Goal: Information Seeking & Learning: Understand process/instructions

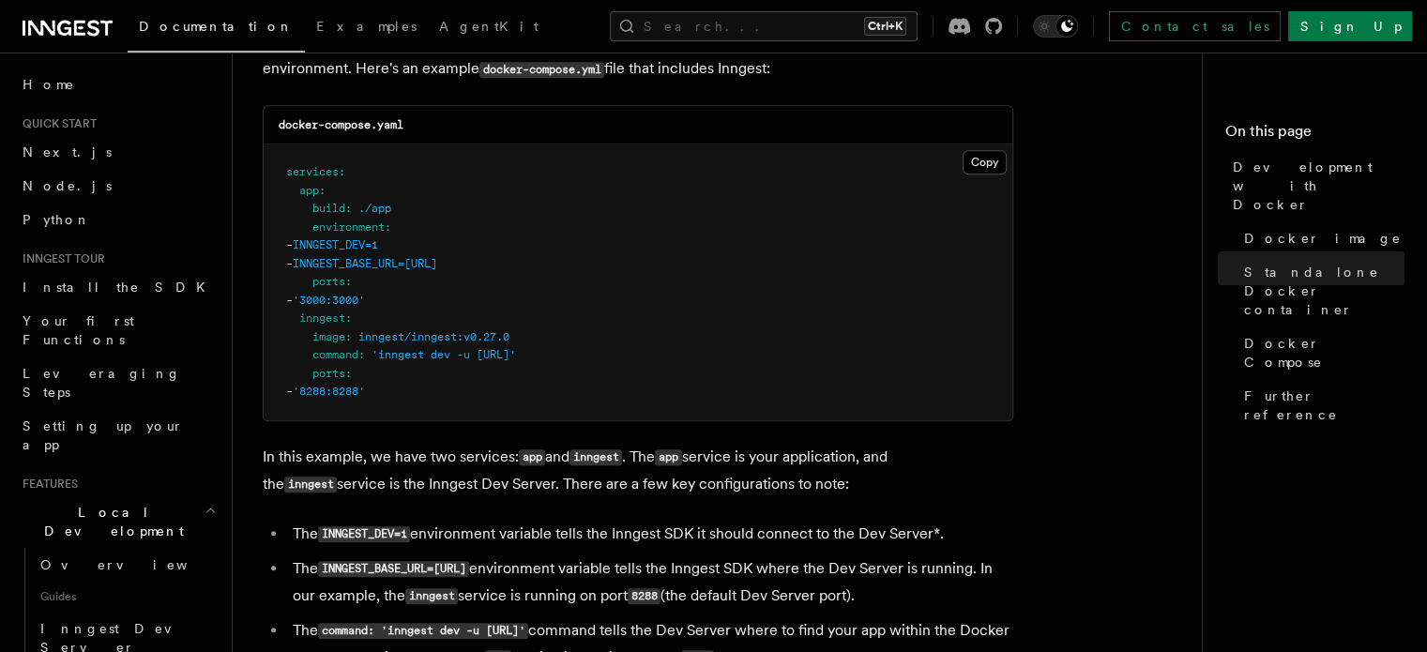
scroll to position [1219, 0]
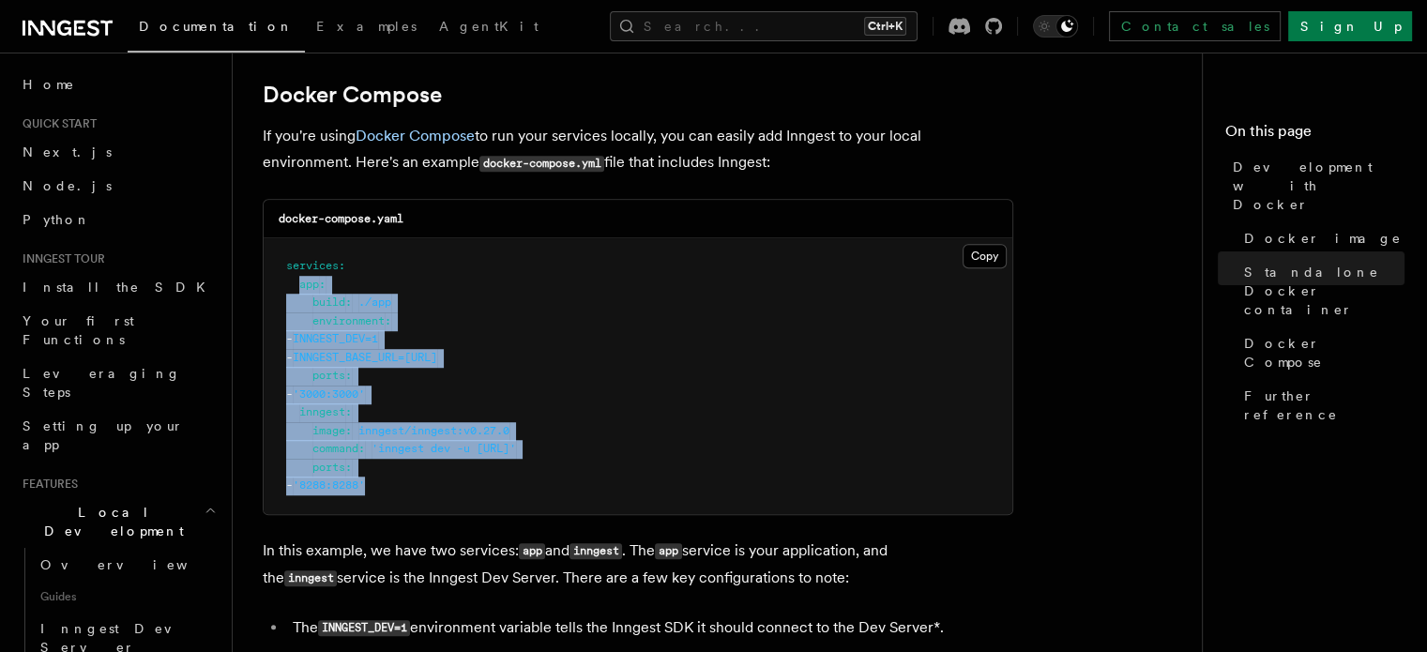
drag, startPoint x: 421, startPoint y: 494, endPoint x: 301, endPoint y: 294, distance: 233.9
click at [301, 294] on pre "services : app : build : ./app environment : - INNGEST_DEV=1 - INNGEST_BASE_URL…" at bounding box center [638, 376] width 748 height 276
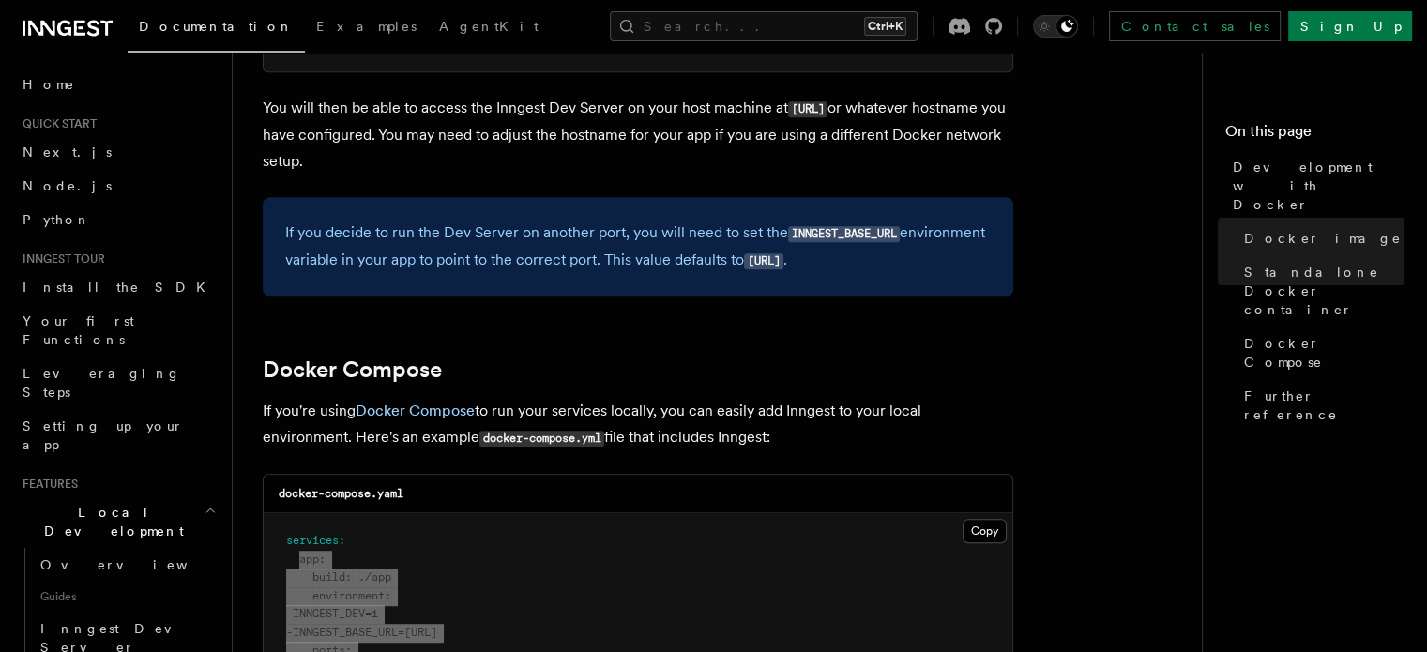
scroll to position [1032, 0]
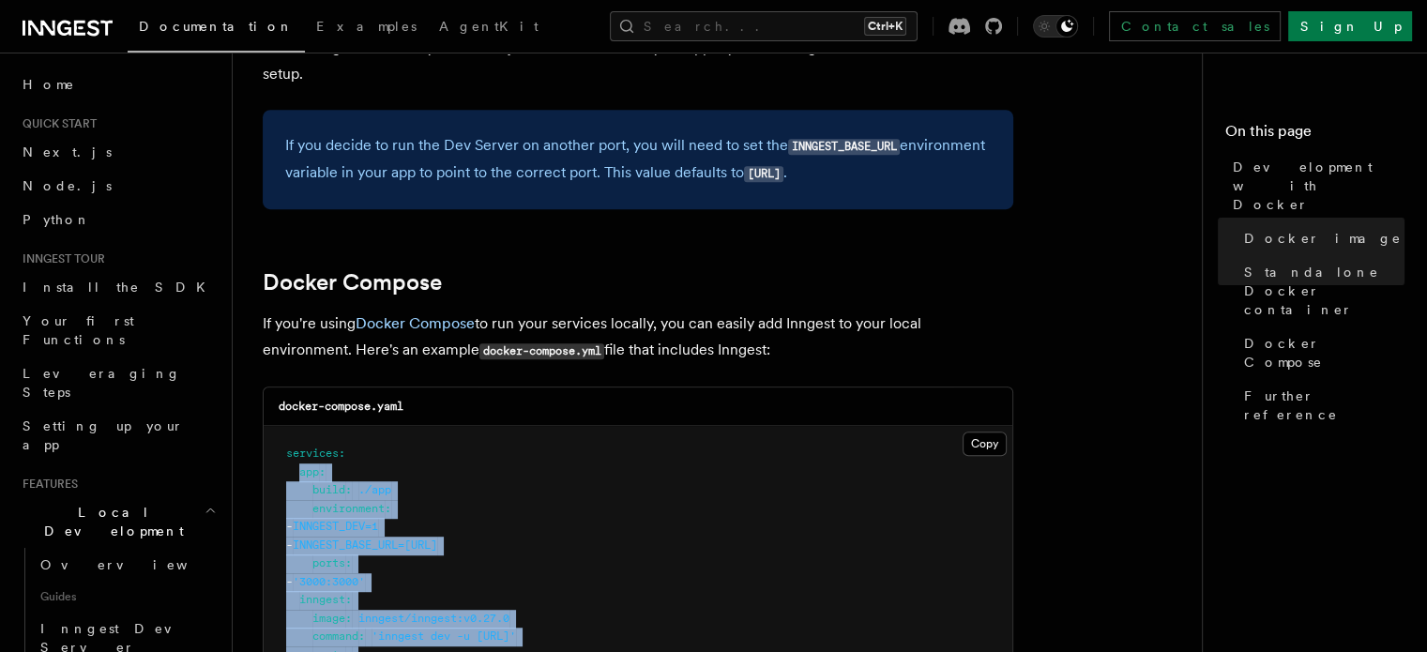
click at [731, 536] on pre "services : app : build : ./app environment : - INNGEST_DEV=1 - INNGEST_BASE_URL…" at bounding box center [638, 564] width 748 height 276
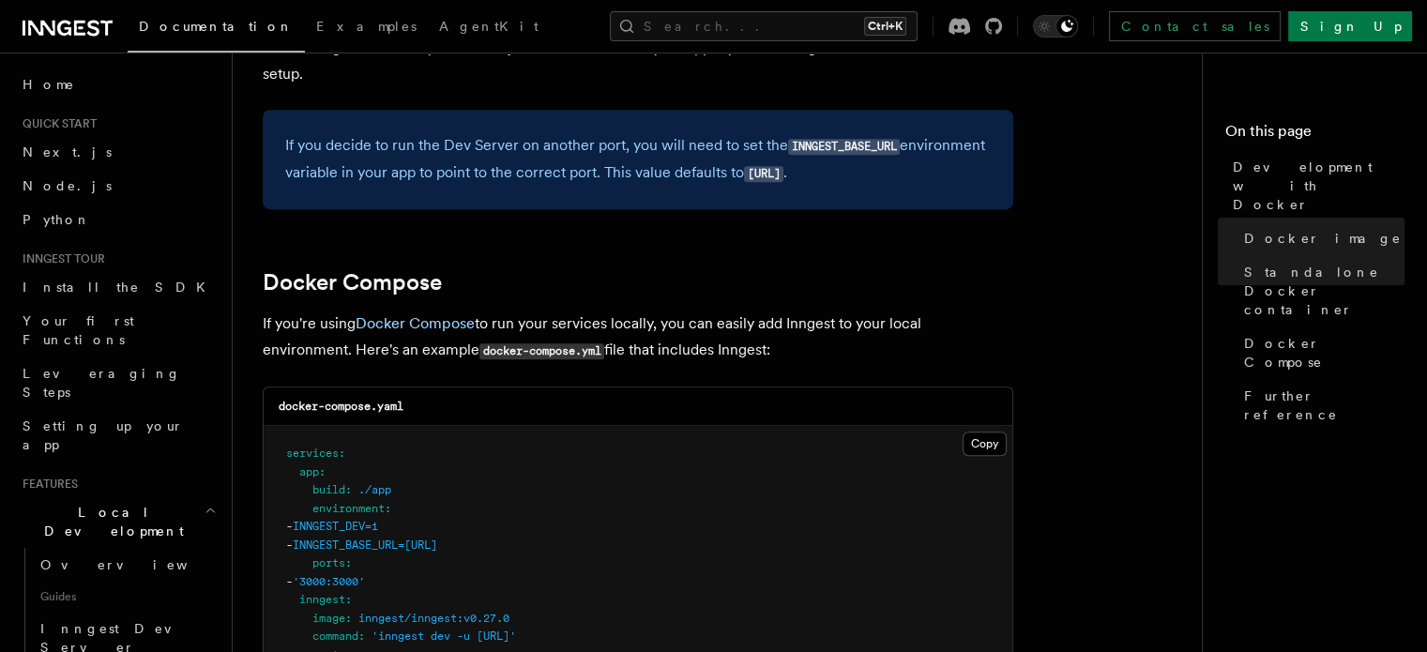
click at [57, 22] on icon at bounding box center [68, 28] width 90 height 23
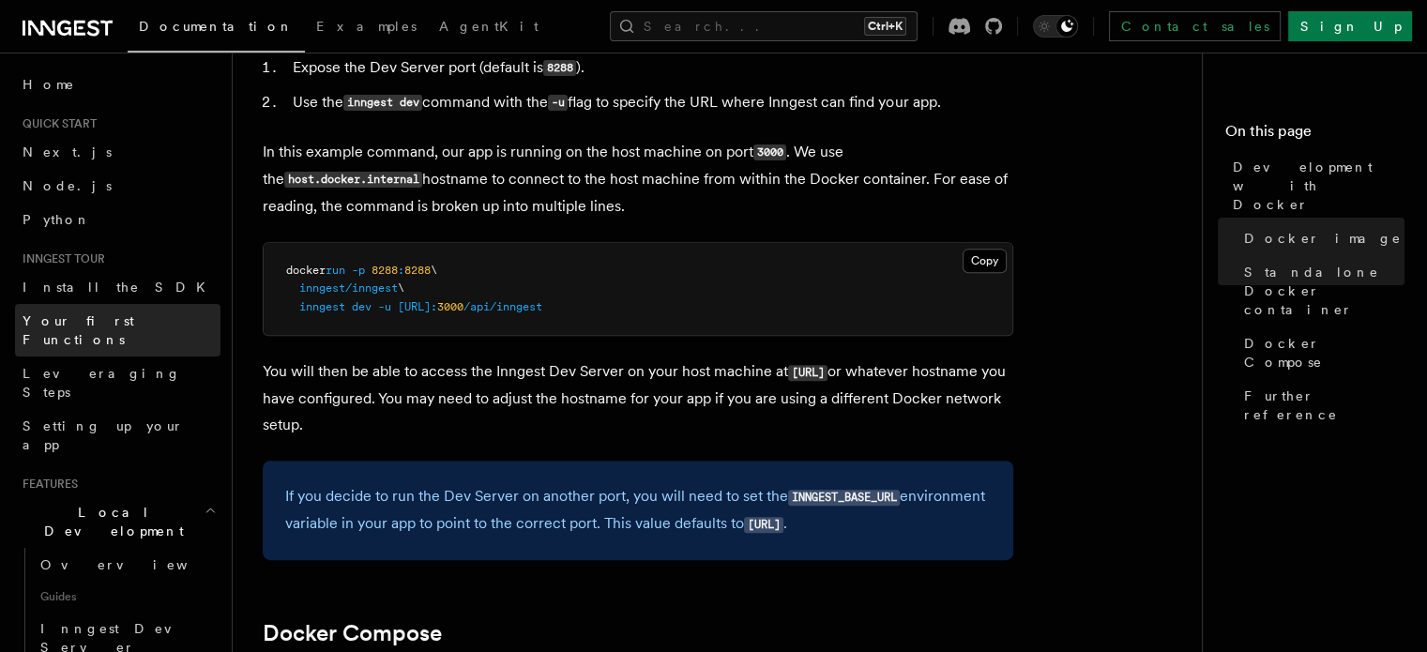
scroll to position [657, 0]
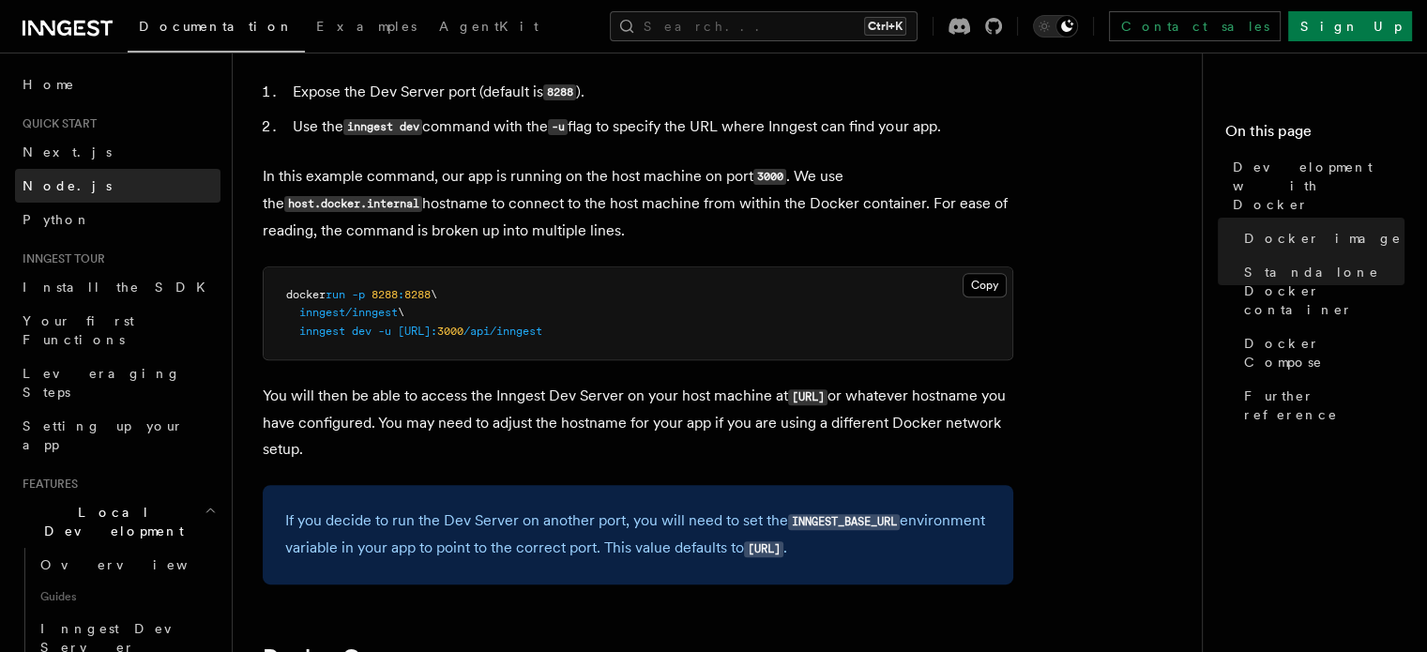
click at [75, 186] on link "Node.js" at bounding box center [117, 186] width 205 height 34
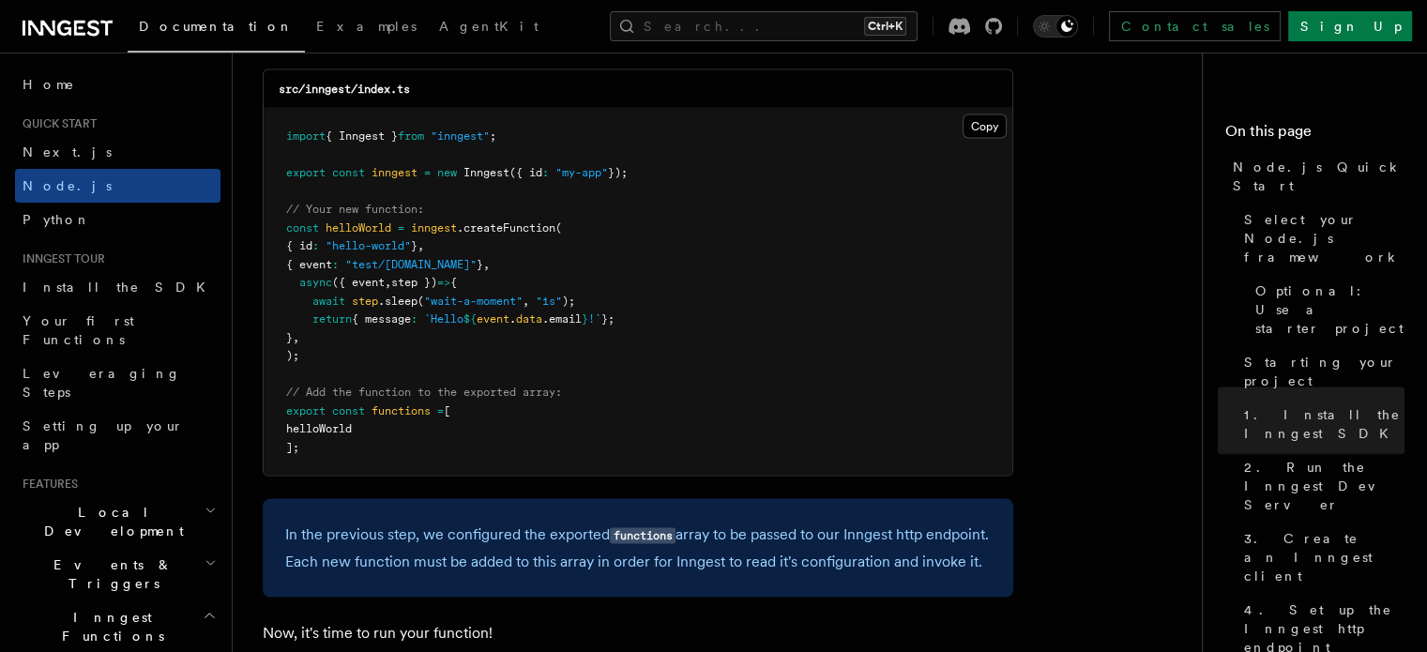
scroll to position [3845, 0]
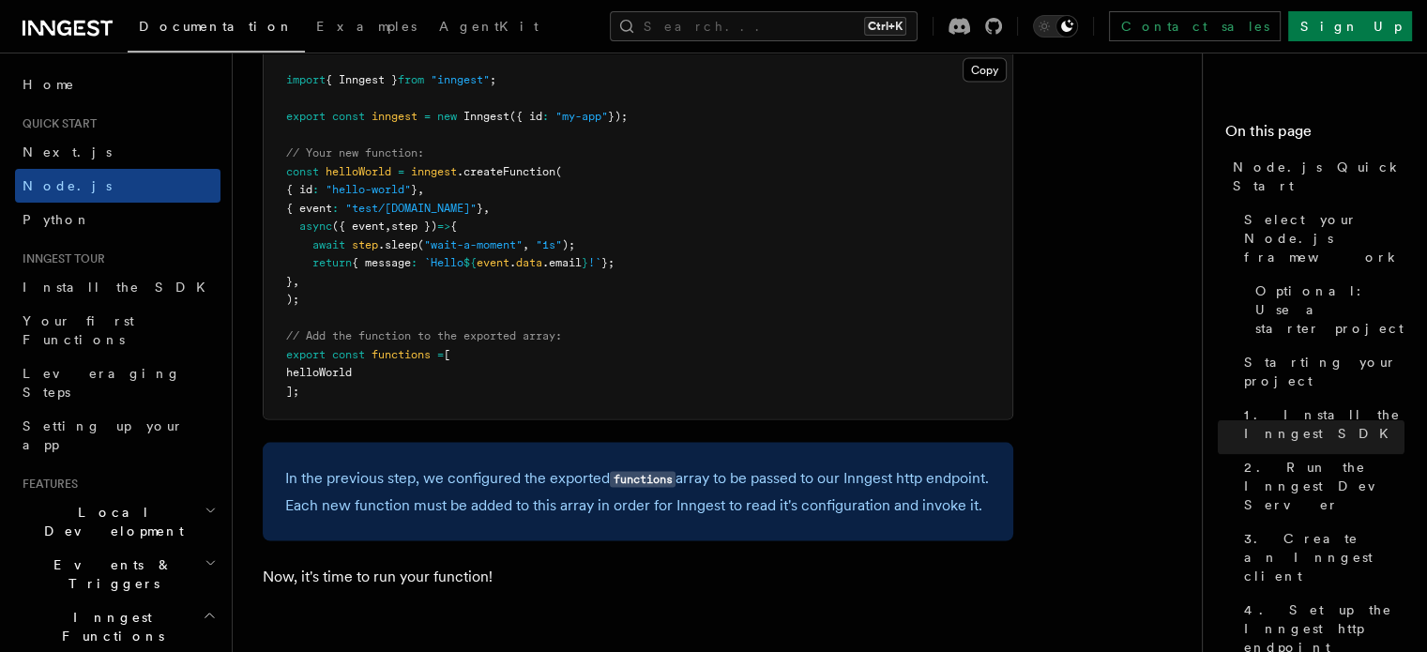
click at [74, 31] on icon at bounding box center [79, 28] width 11 height 15
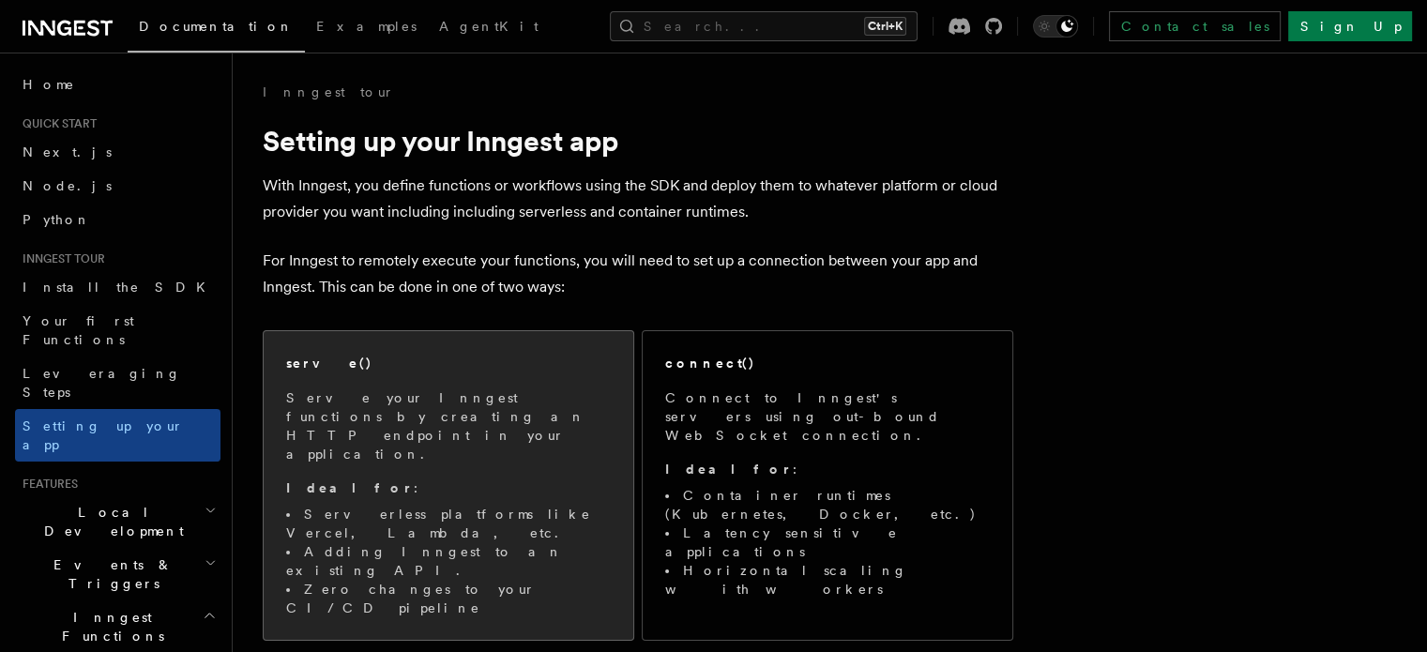
click at [485, 424] on p "Serve your Inngest functions by creating an HTTP endpoint in your application." at bounding box center [448, 425] width 325 height 75
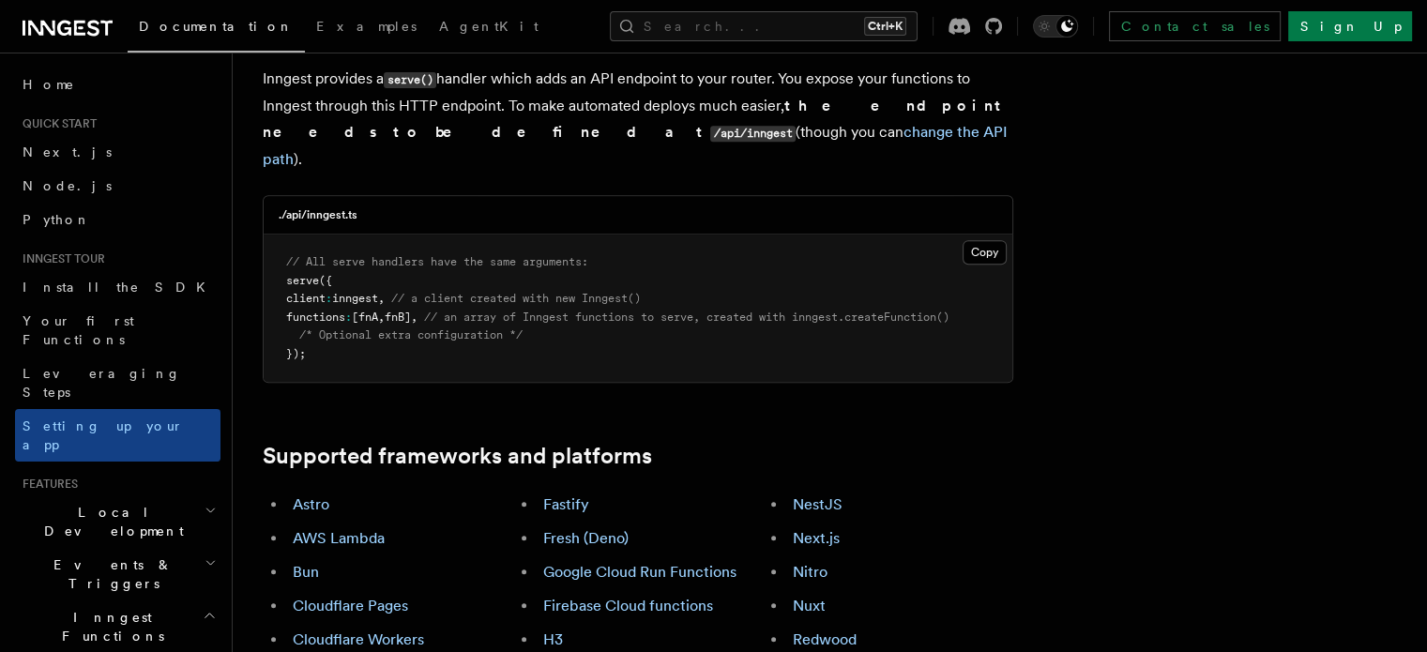
scroll to position [855, 0]
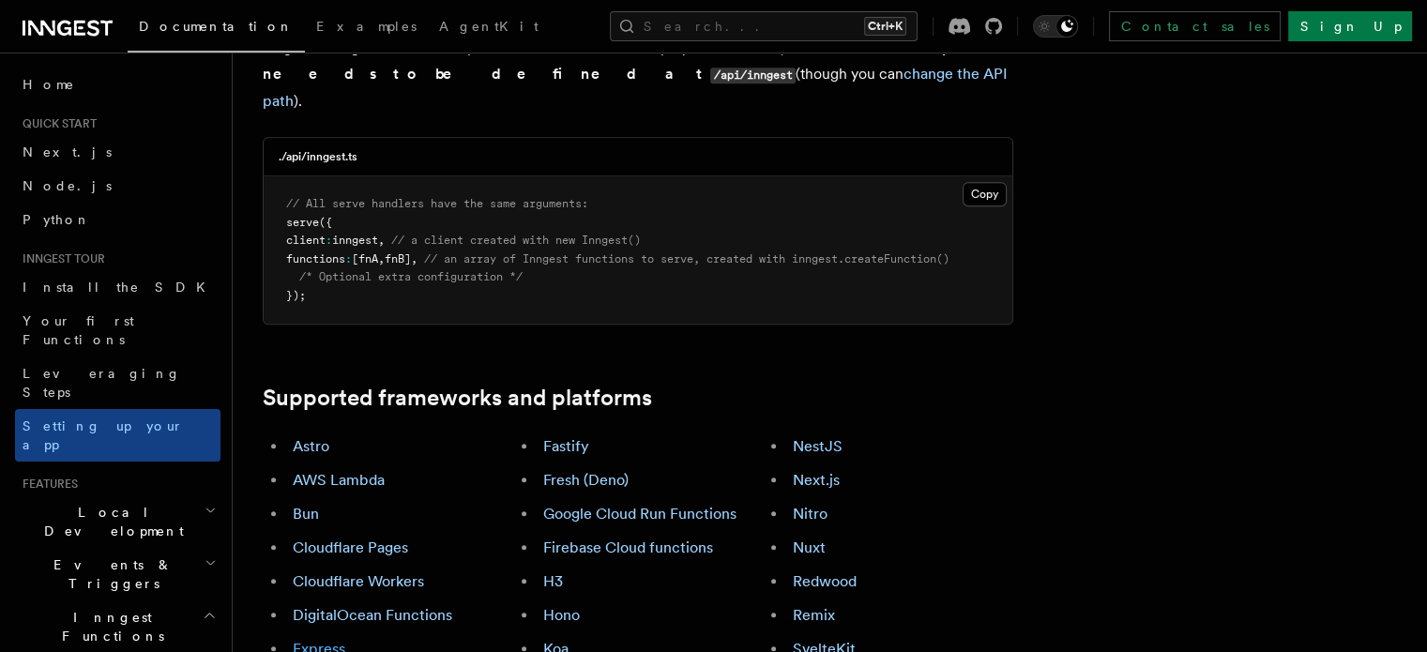
click at [343, 640] on link "Express" at bounding box center [319, 649] width 53 height 18
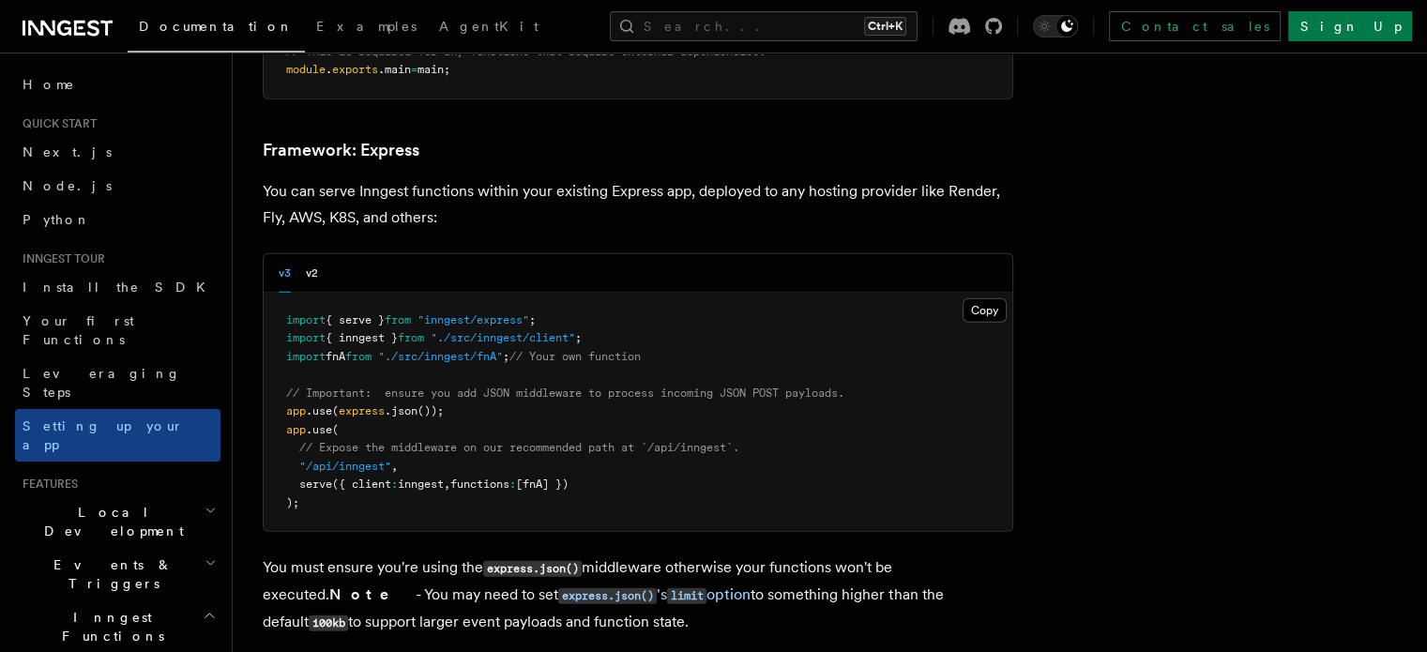
scroll to position [4824, 0]
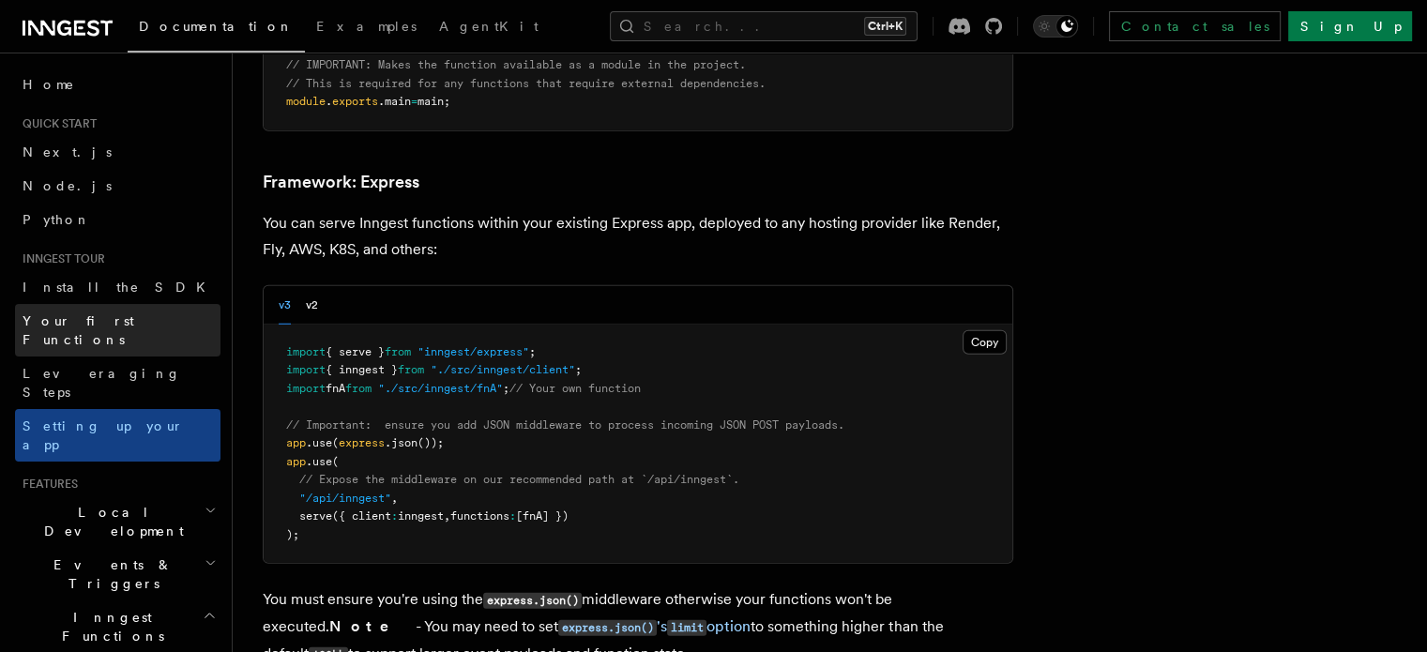
click at [109, 332] on link "Your first Functions" at bounding box center [117, 330] width 205 height 53
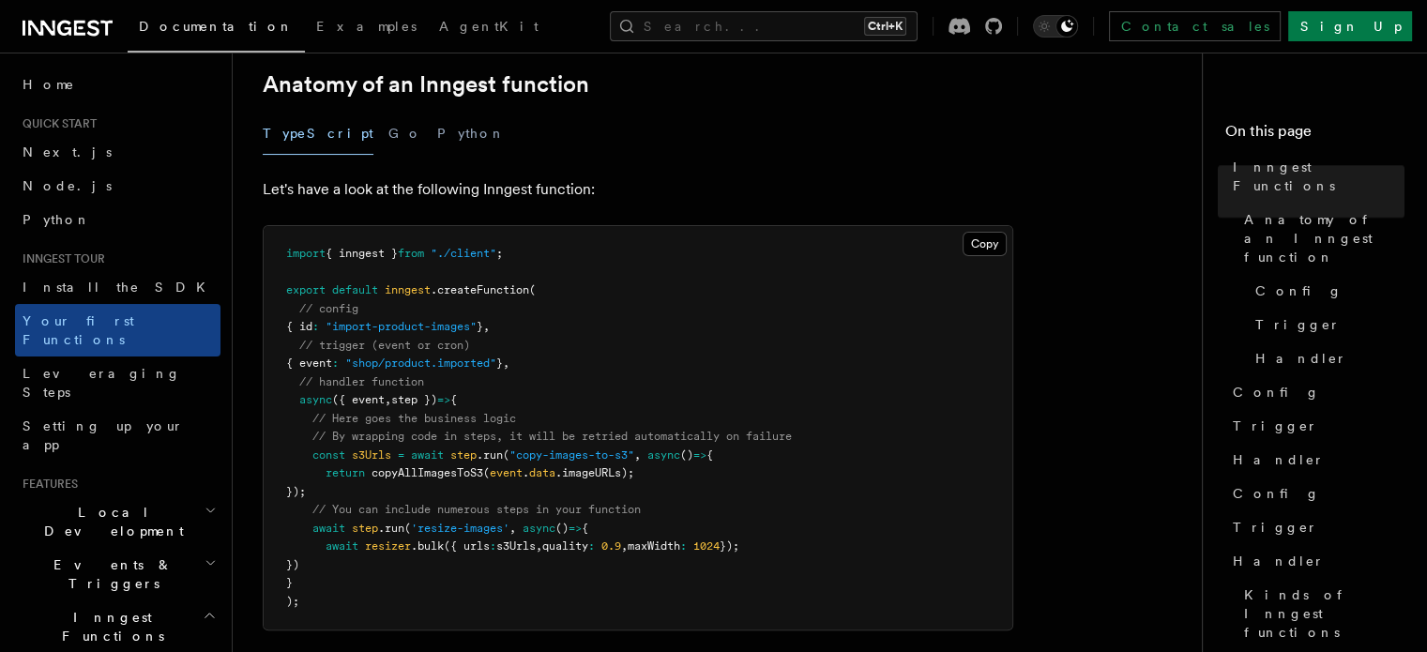
scroll to position [375, 0]
